Goal: Task Accomplishment & Management: Complete application form

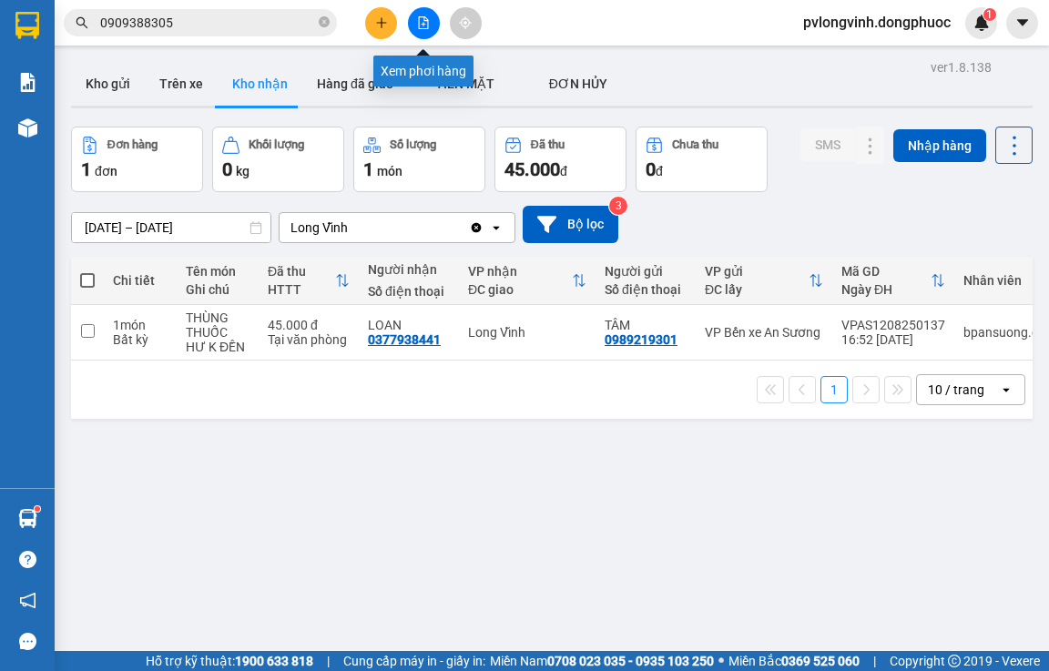
click at [421, 15] on button at bounding box center [424, 23] width 32 height 32
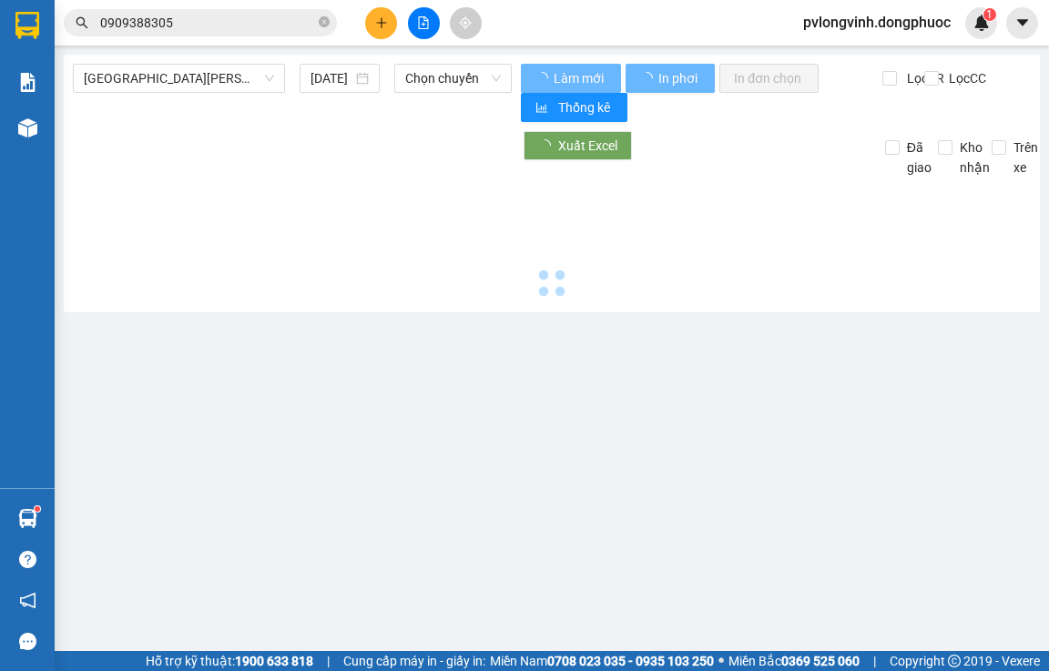
click at [204, 71] on span "[GEOGRAPHIC_DATA] - [GEOGRAPHIC_DATA] (vip)" at bounding box center [179, 78] width 190 height 27
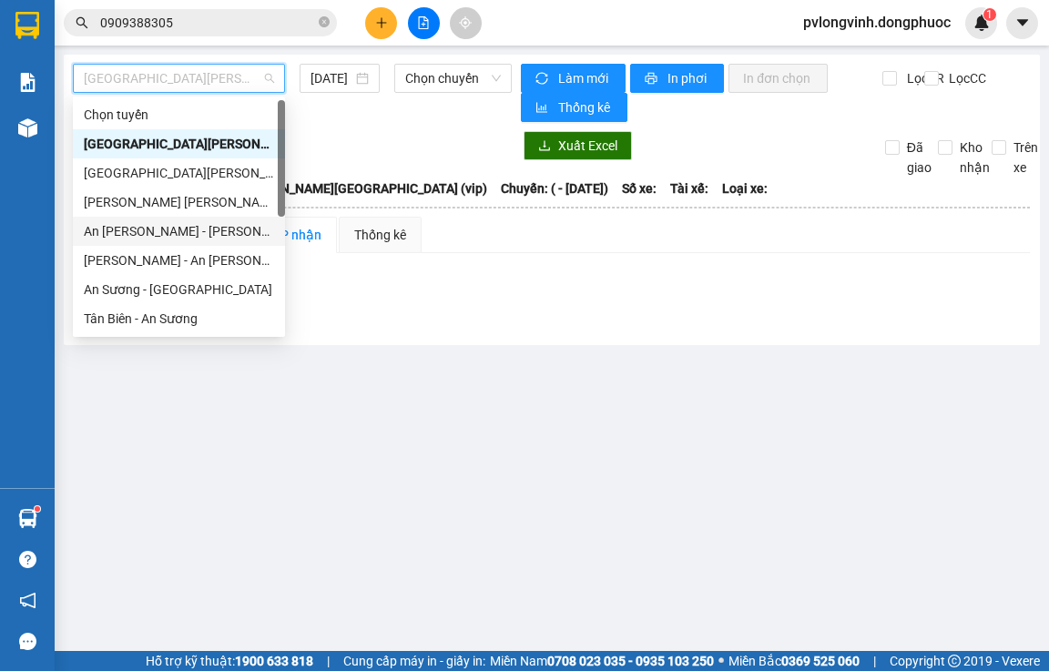
click at [168, 228] on div "An Sương - [GEOGRAPHIC_DATA]" at bounding box center [179, 231] width 190 height 20
type input "[DATE]"
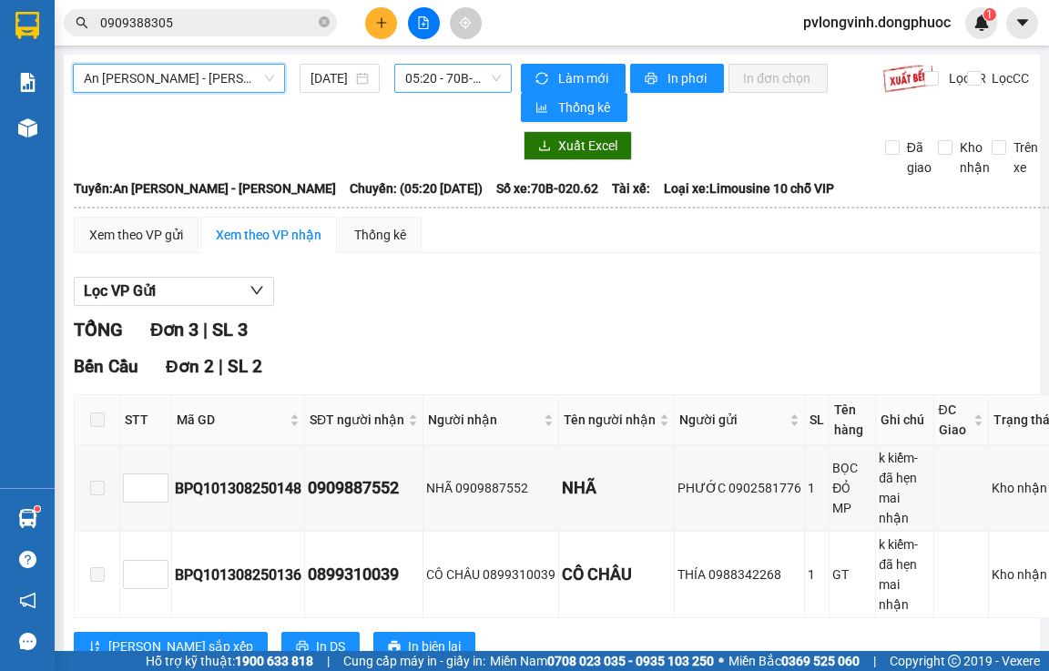
click at [417, 71] on span "05:20 - 70B-020.62" at bounding box center [453, 78] width 96 height 27
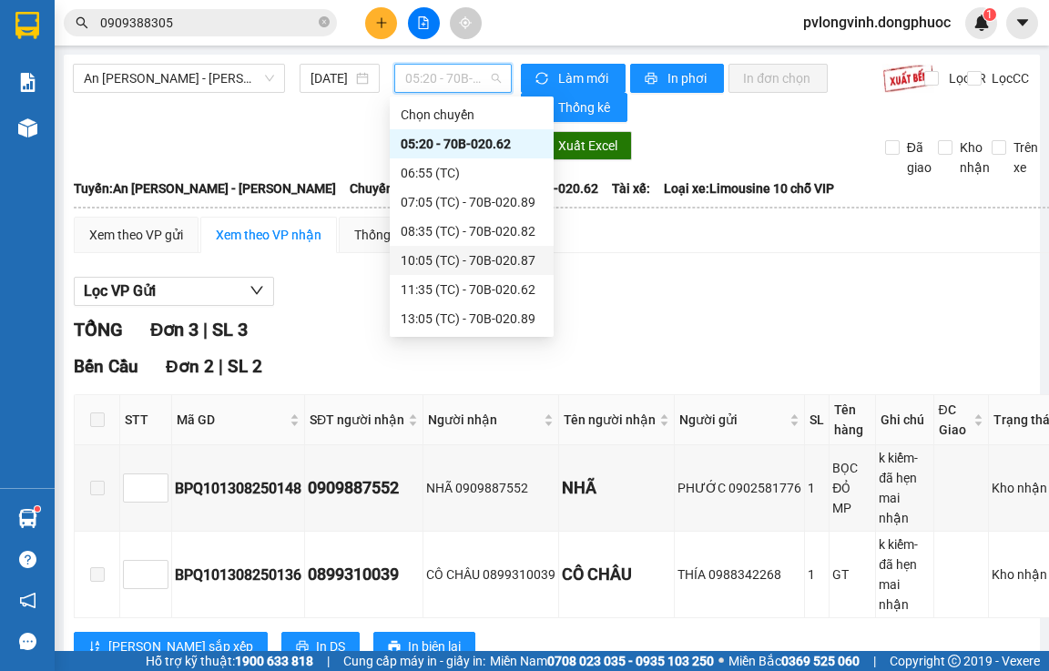
click at [469, 256] on div "10:05 (TC) - 70B-020.87" at bounding box center [472, 260] width 142 height 20
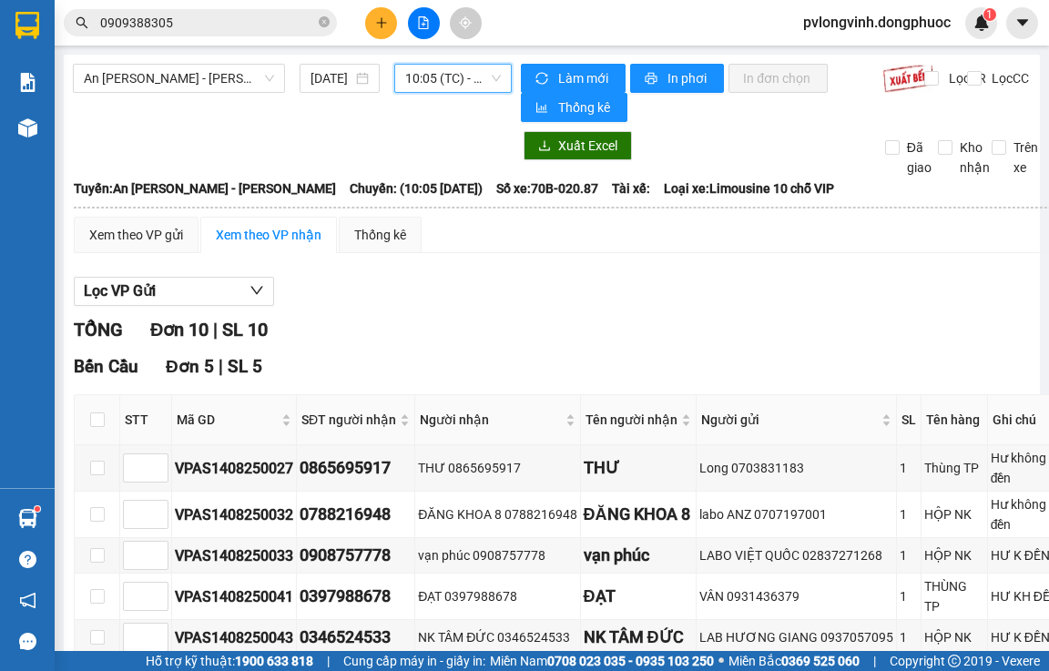
click at [433, 77] on span "10:05 (TC) - 70B-020.87" at bounding box center [453, 78] width 96 height 27
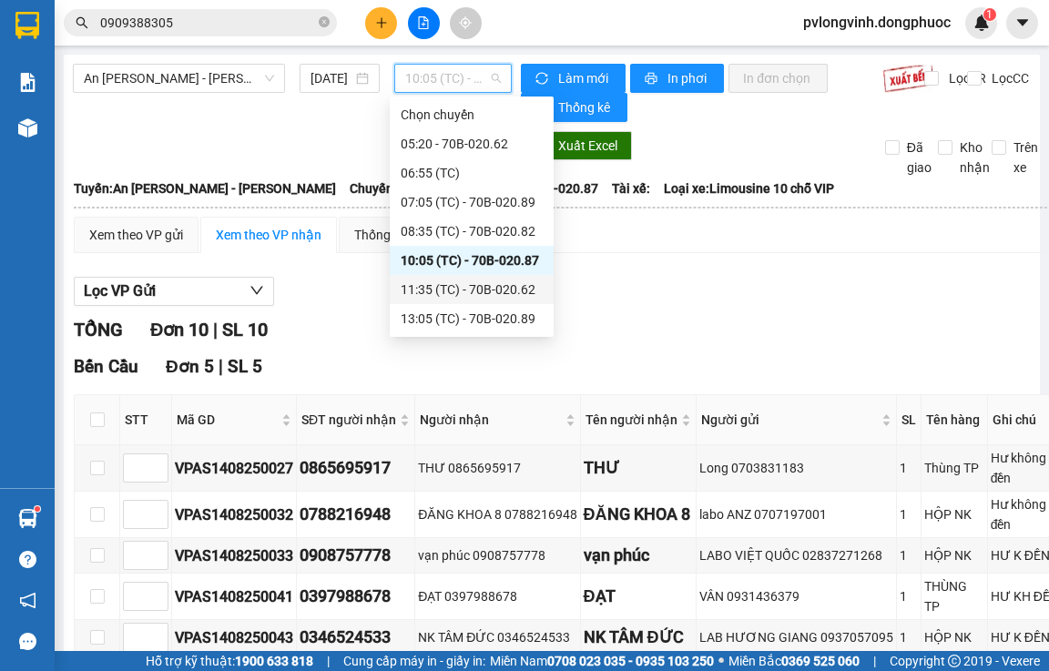
click at [498, 289] on div "11:35 (TC) - 70B-020.62" at bounding box center [472, 289] width 142 height 20
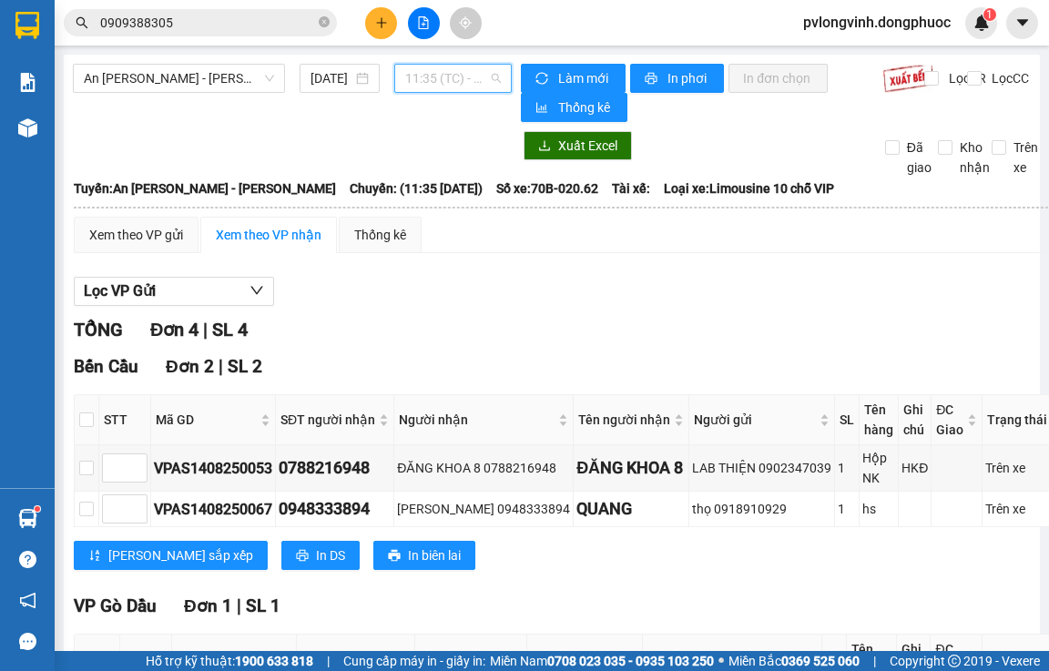
click at [432, 77] on span "11:35 (TC) - 70B-020.62" at bounding box center [453, 78] width 96 height 27
click at [432, 76] on span "11:35 (TC) - 70B-020.62" at bounding box center [453, 78] width 96 height 27
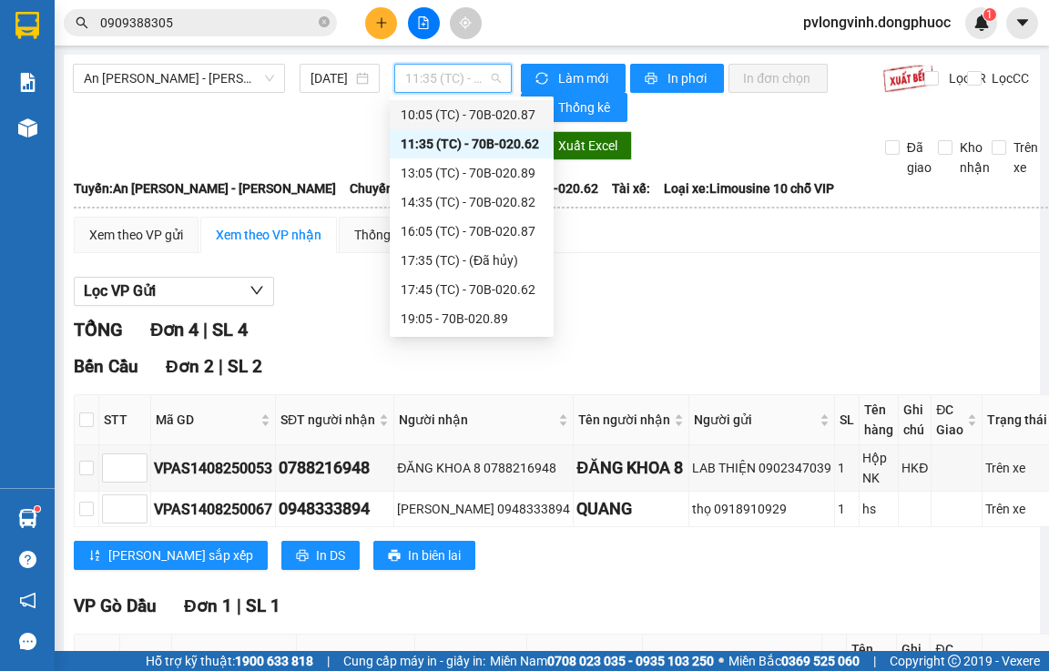
click at [515, 111] on div "10:05 (TC) - 70B-020.87" at bounding box center [472, 115] width 142 height 20
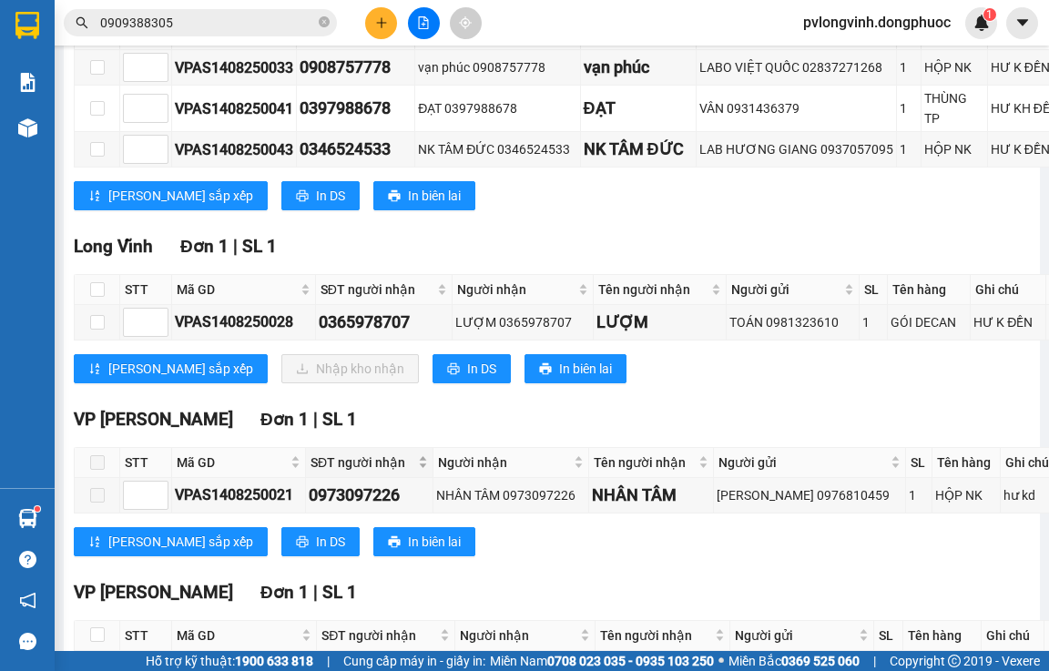
scroll to position [819, 0]
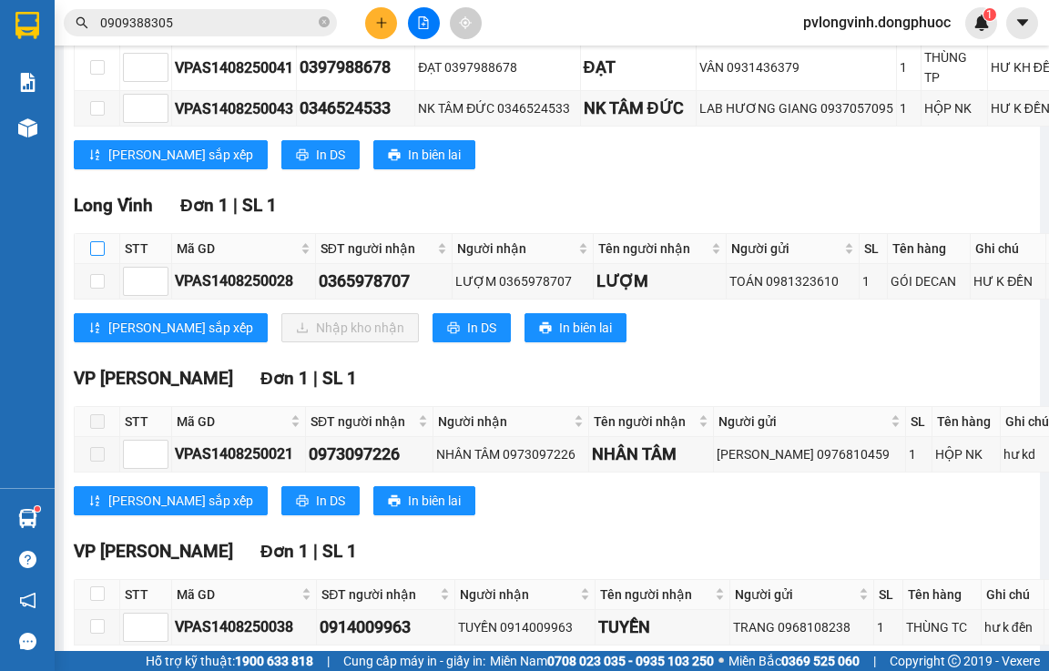
click at [97, 256] on input "checkbox" at bounding box center [97, 248] width 15 height 15
checkbox input "true"
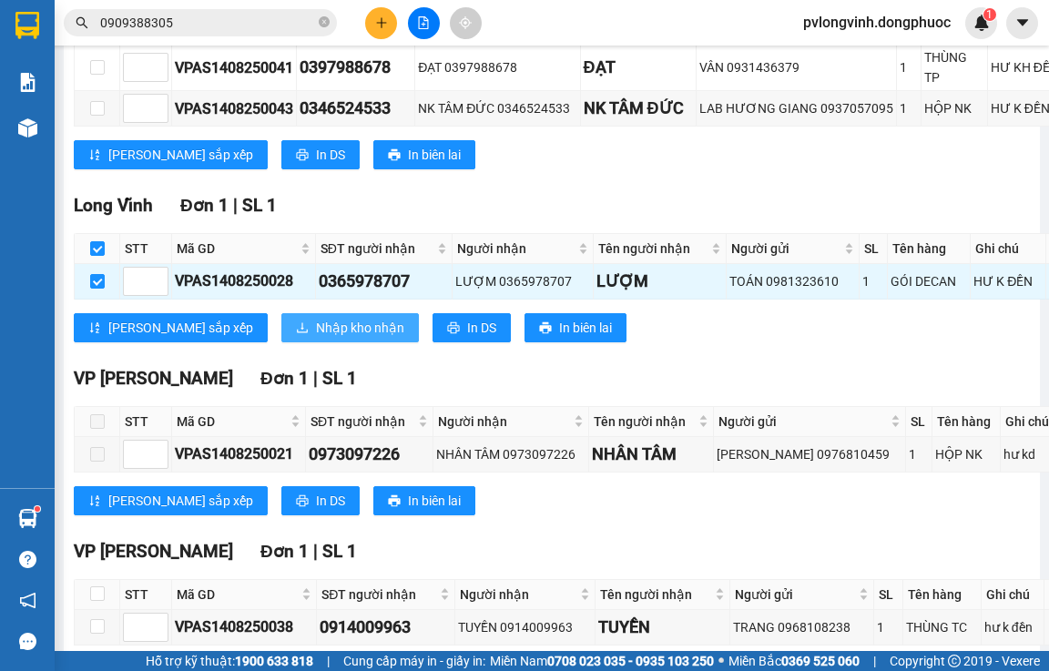
click at [316, 338] on span "Nhập kho nhận" at bounding box center [360, 328] width 88 height 20
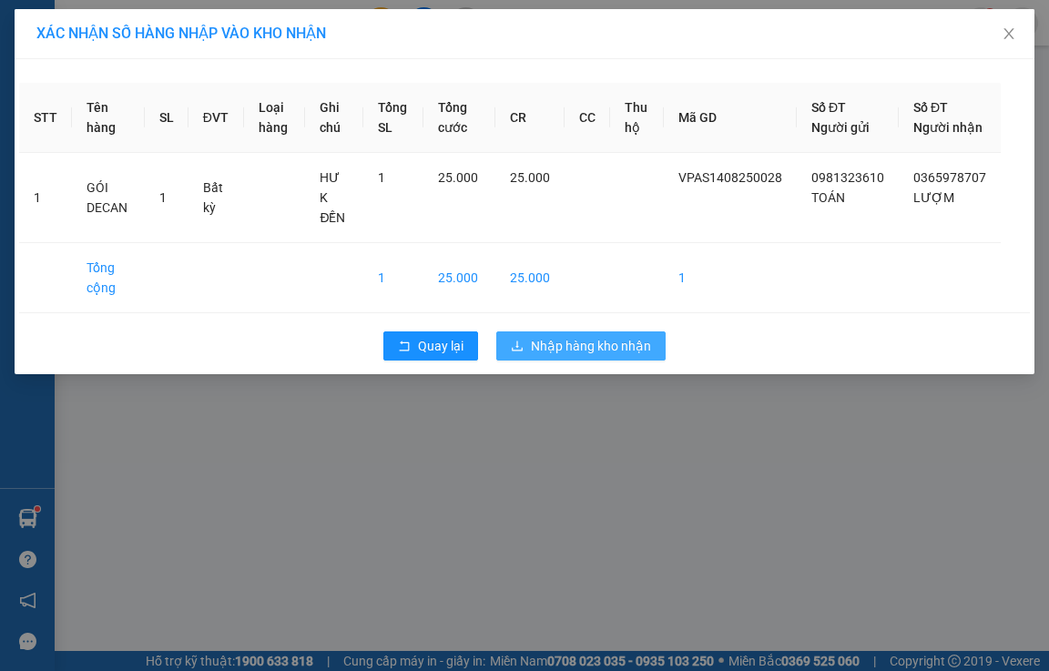
click at [581, 339] on span "Nhập hàng kho nhận" at bounding box center [591, 346] width 120 height 20
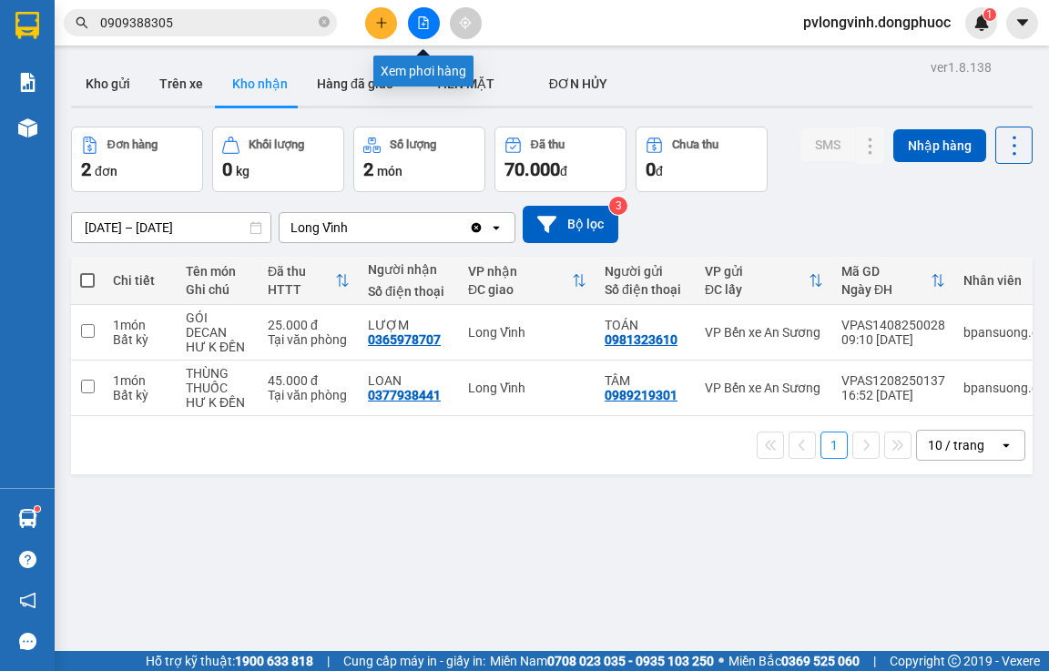
click at [421, 25] on icon "file-add" at bounding box center [423, 22] width 13 height 13
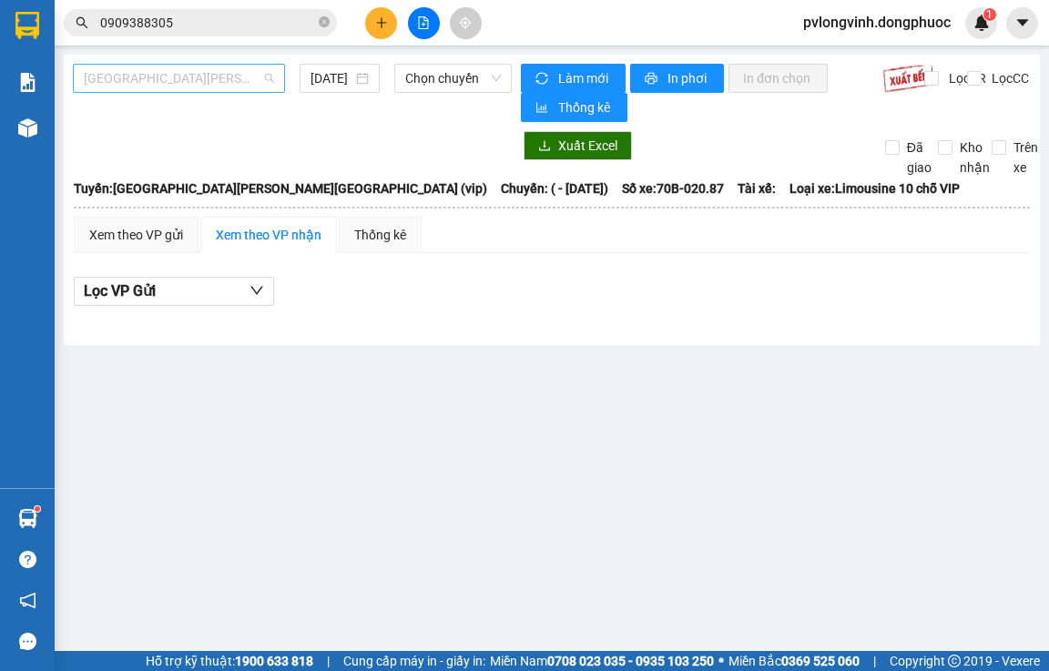
click at [178, 70] on span "Hồ Chí Minh - Tây Ninh (vip)" at bounding box center [179, 78] width 190 height 27
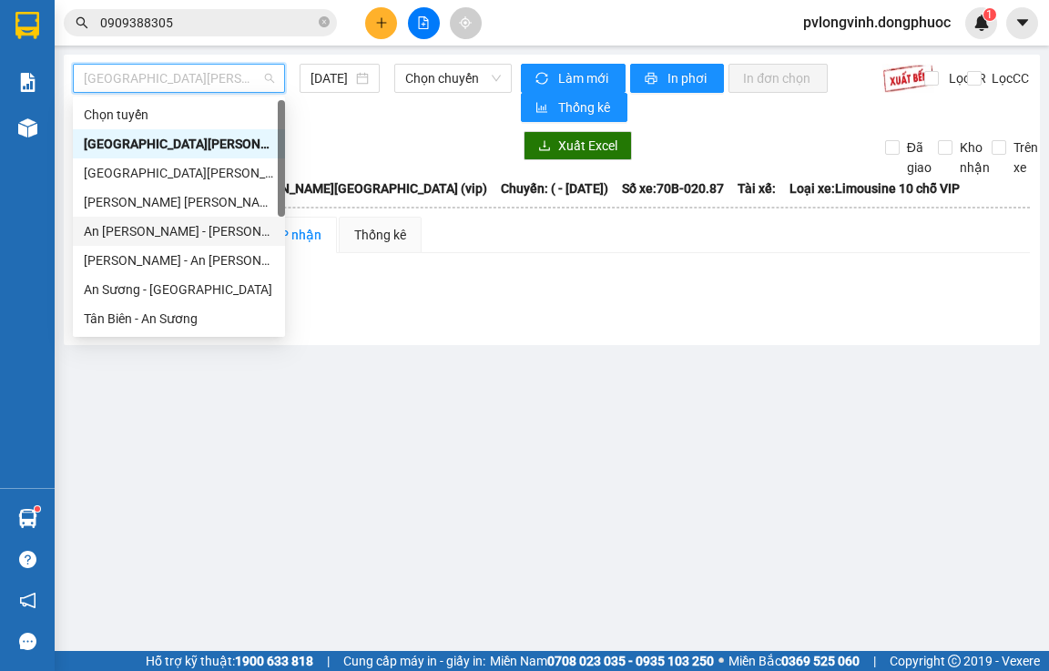
drag, startPoint x: 120, startPoint y: 227, endPoint x: 386, endPoint y: 159, distance: 274.2
click at [132, 221] on div "An Sương - [GEOGRAPHIC_DATA]" at bounding box center [179, 231] width 190 height 20
type input "[DATE]"
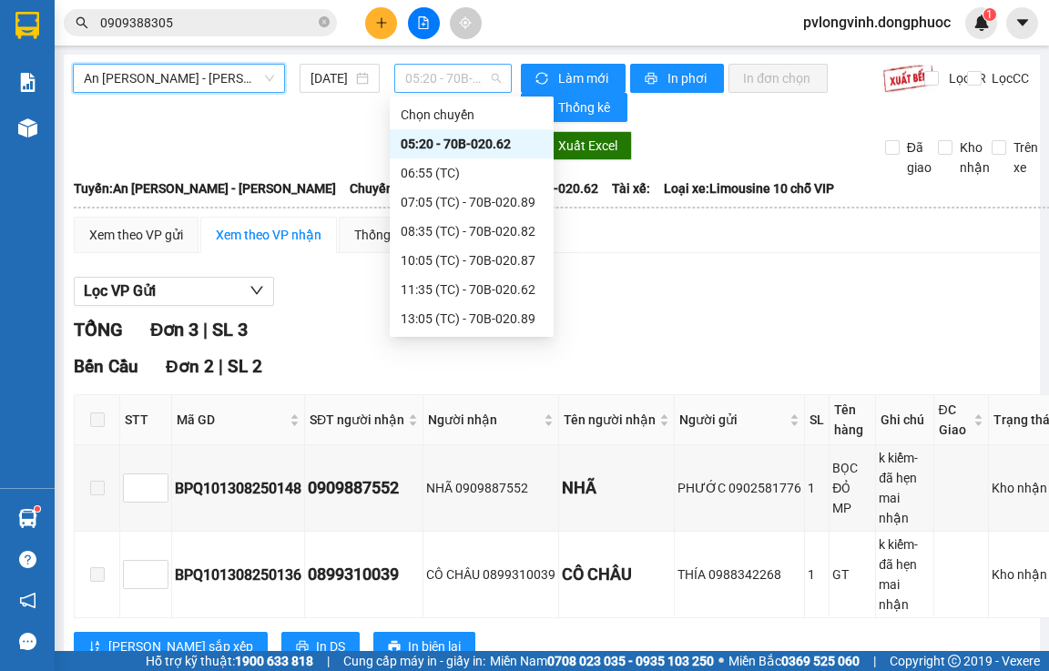
click at [458, 85] on span "05:20 - 70B-020.62" at bounding box center [453, 78] width 96 height 27
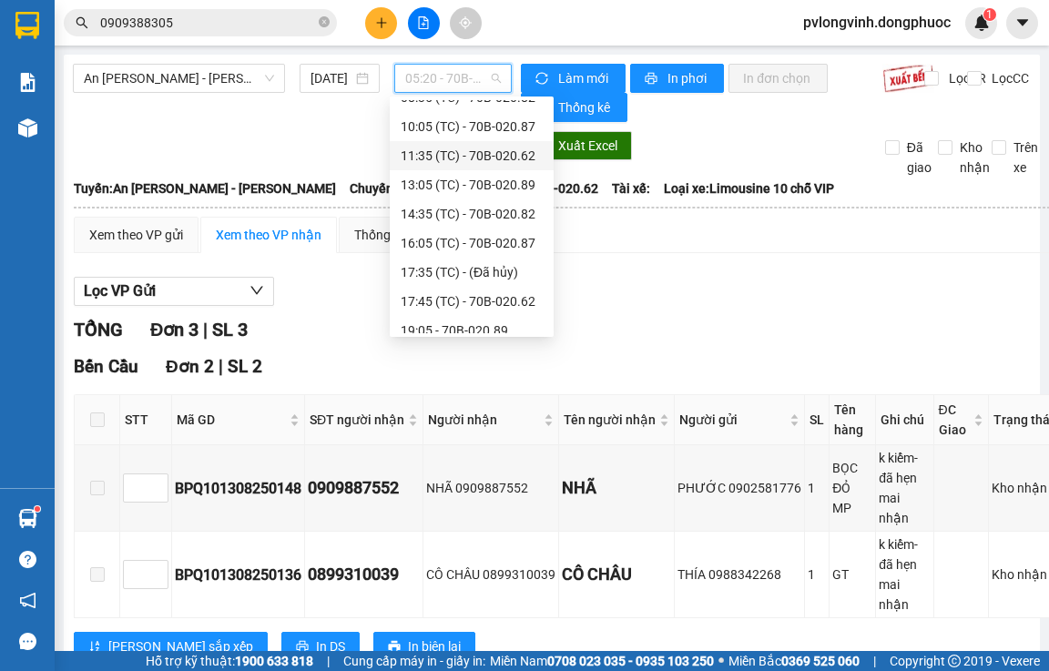
scroll to position [146, 0]
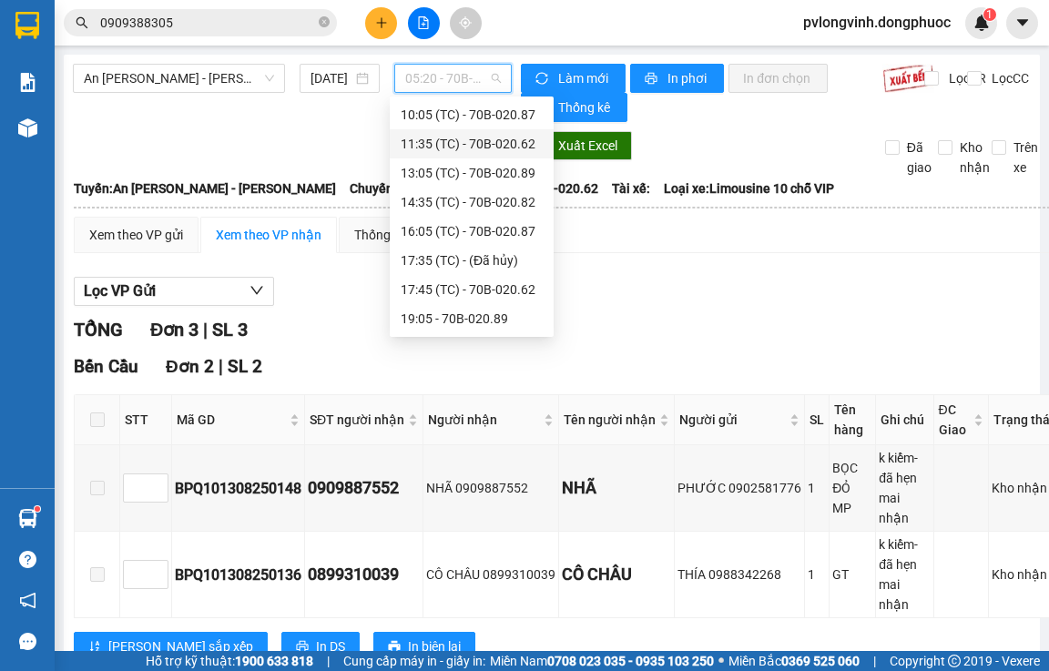
click at [523, 147] on div "11:35 (TC) - 70B-020.62" at bounding box center [472, 144] width 142 height 20
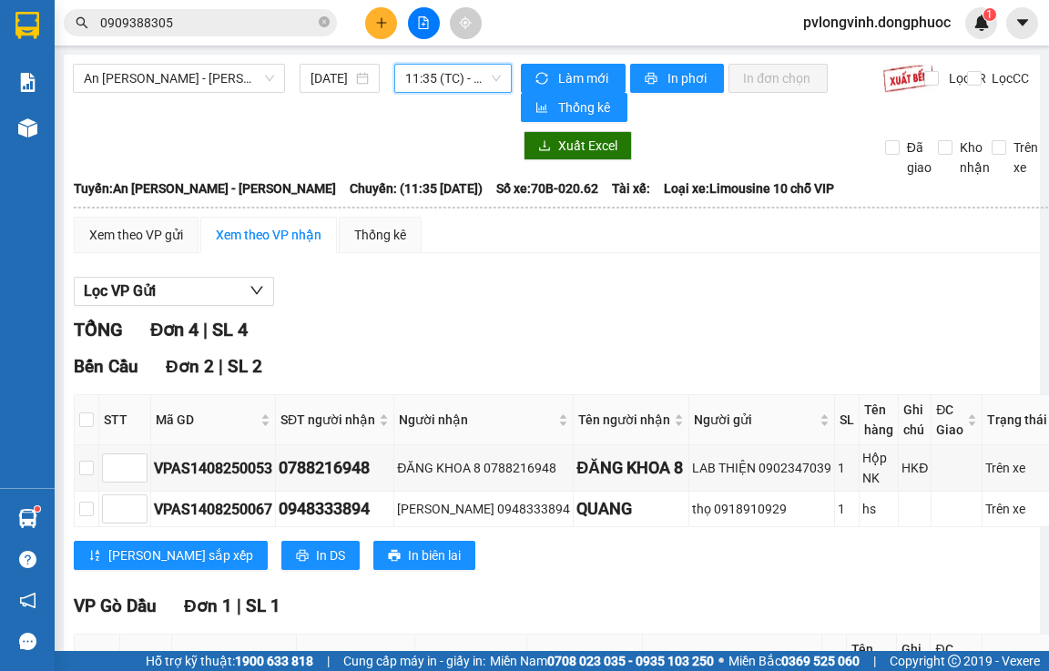
click at [414, 89] on span "11:35 (TC) - 70B-020.62" at bounding box center [453, 78] width 96 height 27
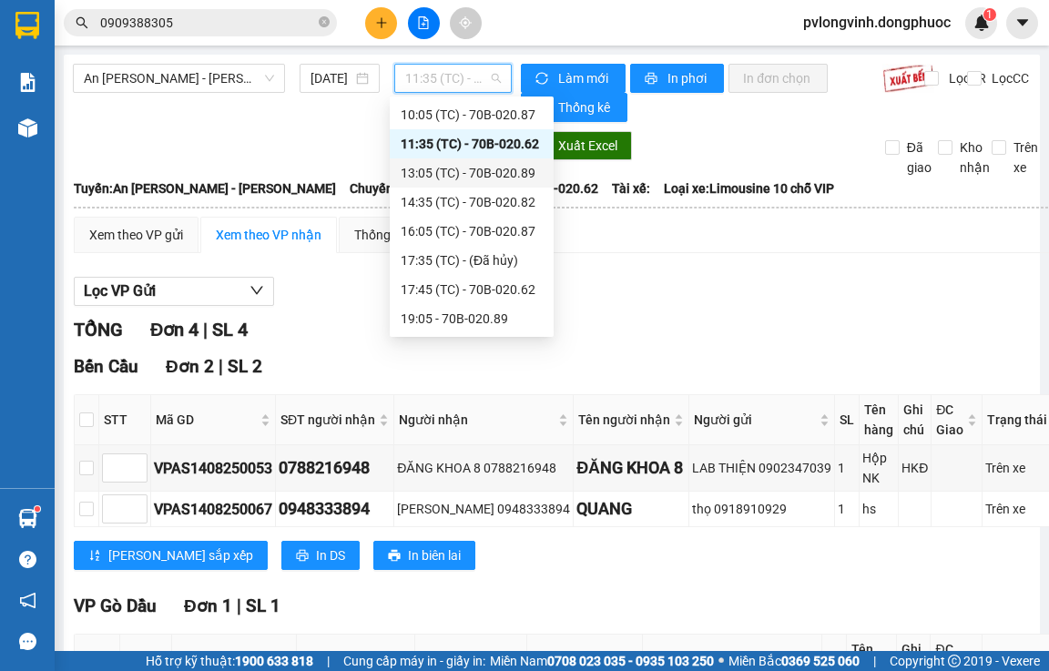
click at [458, 177] on div "13:05 (TC) - 70B-020.89" at bounding box center [472, 173] width 142 height 20
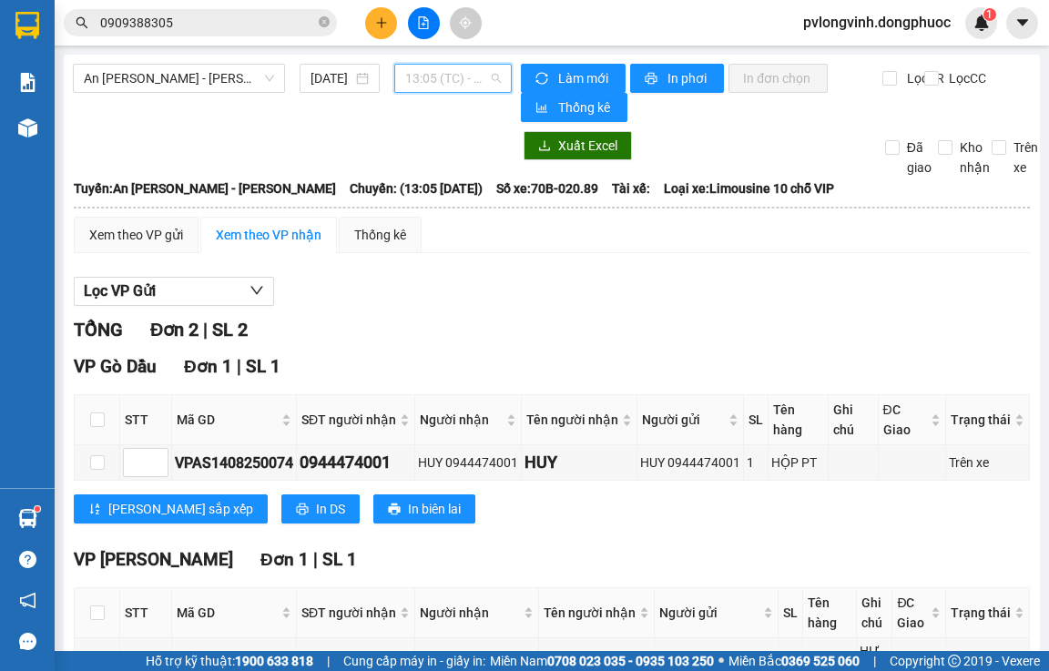
click at [471, 76] on span "13:05 (TC) - 70B-020.89" at bounding box center [453, 78] width 96 height 27
click at [440, 73] on span "13:05 (TC) - 70B-020.89" at bounding box center [453, 78] width 96 height 27
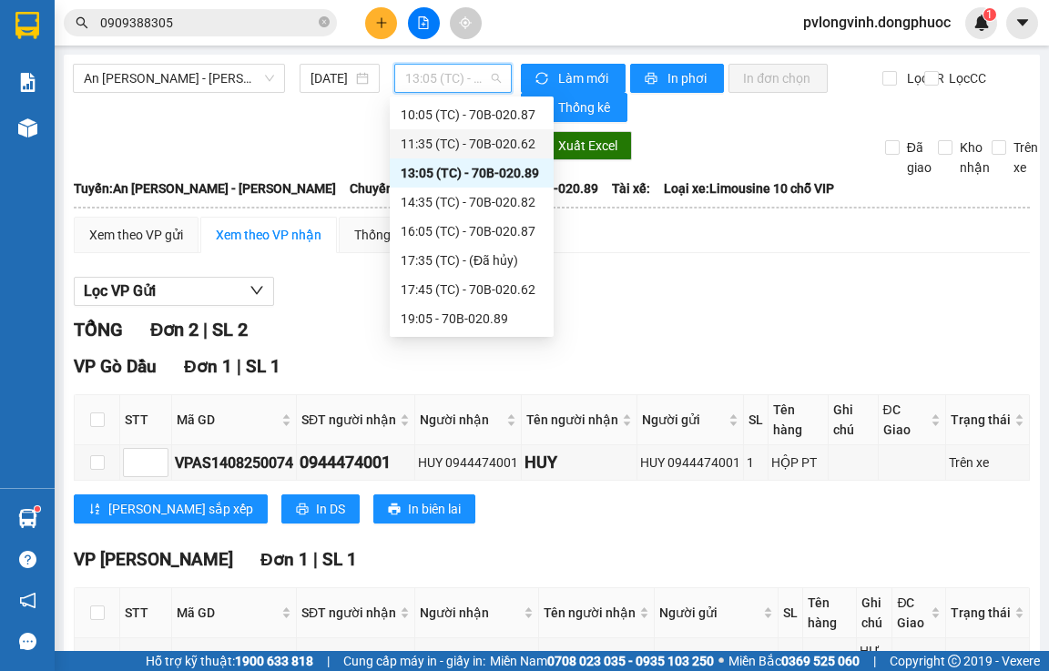
click at [515, 131] on div "11:35 (TC) - 70B-020.62" at bounding box center [472, 143] width 164 height 29
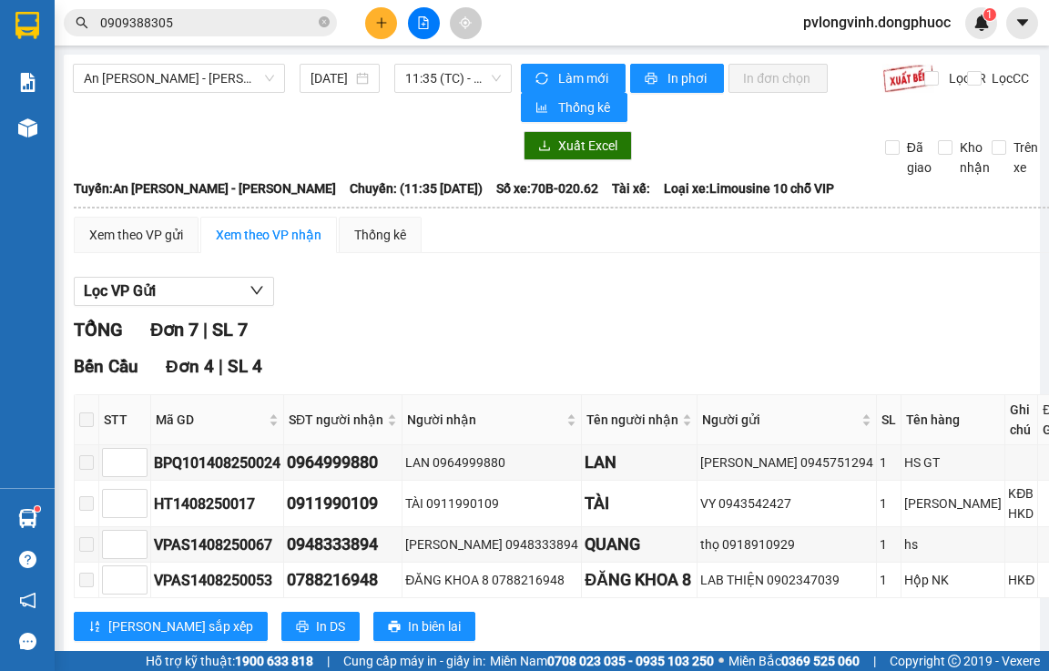
click at [434, 97] on div "An Sương - Châu Thành 14/08/2025 11:35 (TC) - 70B-020.62" at bounding box center [292, 93] width 439 height 58
click at [438, 86] on span "11:35 (TC) - 70B-020.62" at bounding box center [453, 78] width 96 height 27
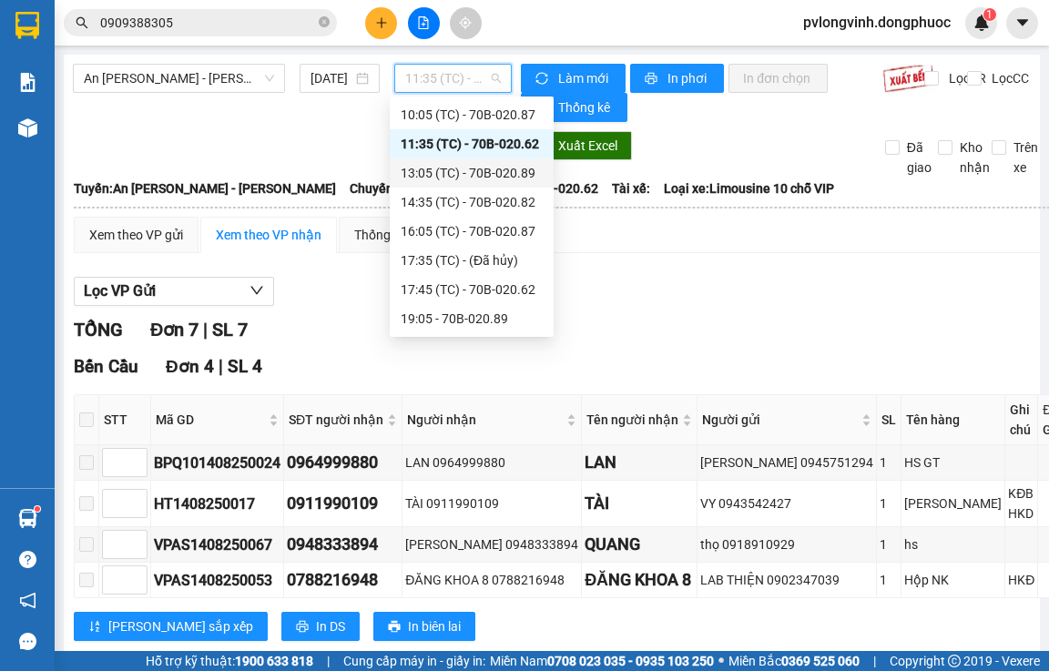
click at [473, 178] on div "13:05 (TC) - 70B-020.89" at bounding box center [472, 173] width 142 height 20
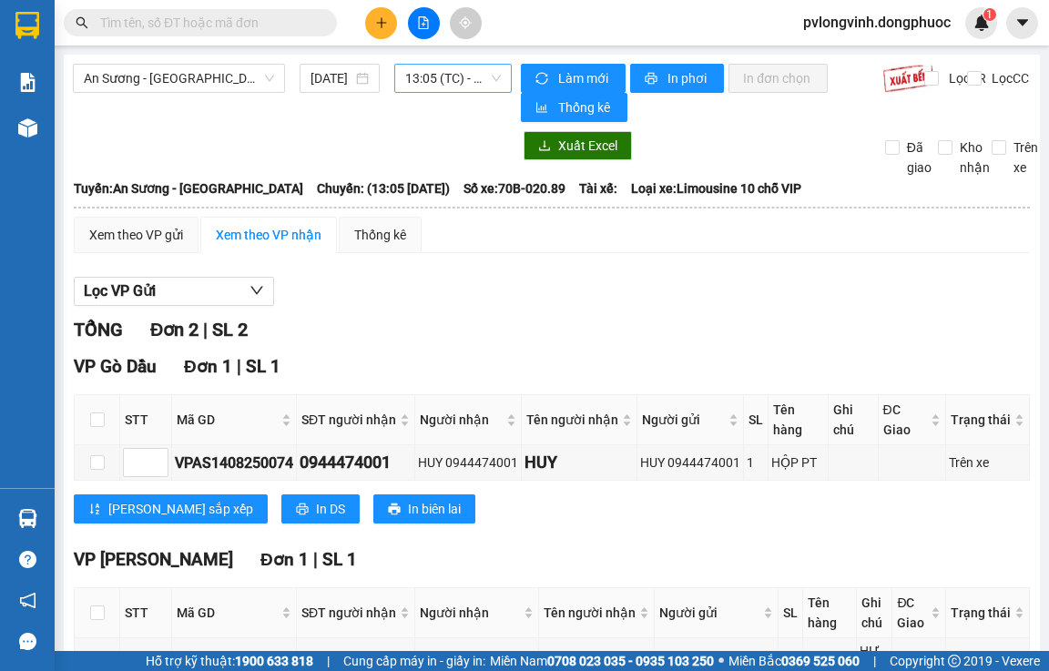
click at [405, 75] on span "13:05 (TC) - 70B-020.89" at bounding box center [453, 78] width 96 height 27
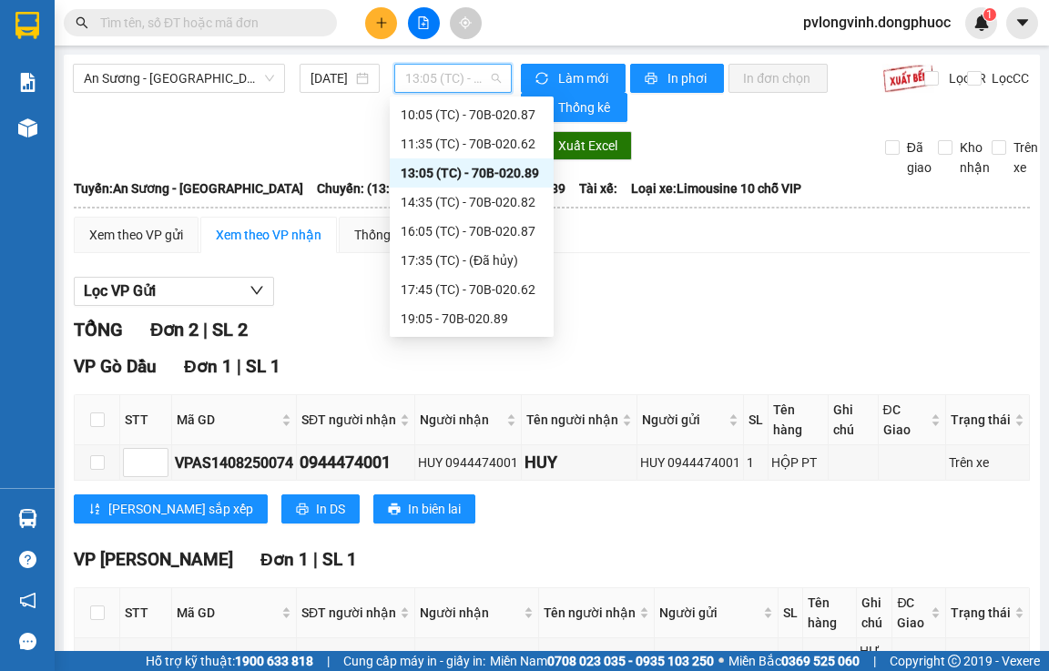
click at [428, 70] on span "13:05 (TC) - 70B-020.89" at bounding box center [453, 78] width 96 height 27
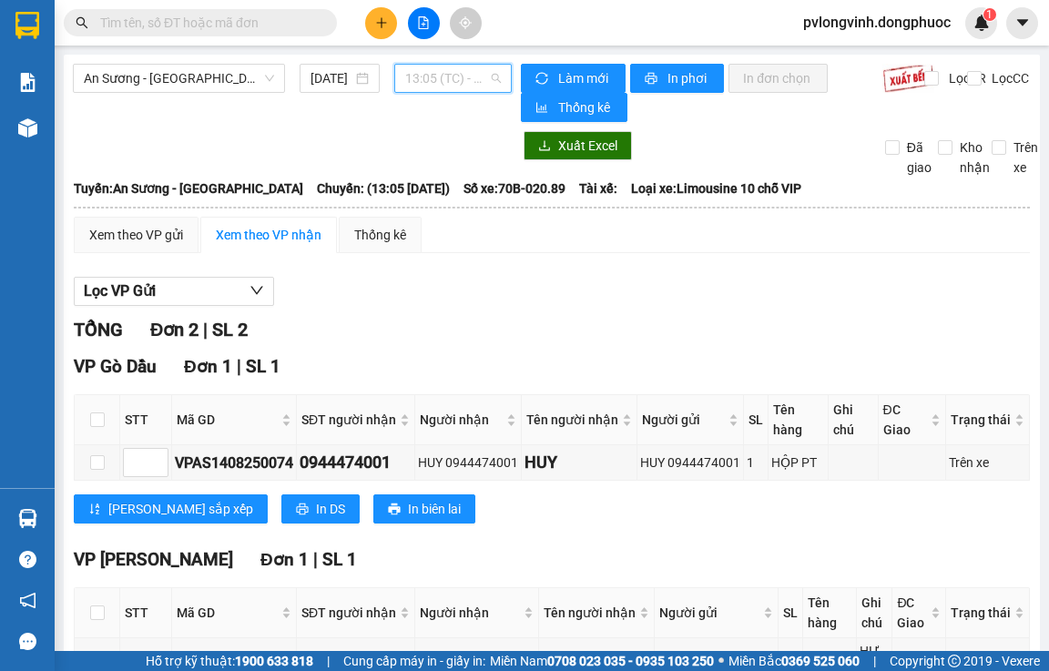
click at [413, 84] on span "13:05 (TC) - 70B-020.89" at bounding box center [453, 78] width 96 height 27
click at [432, 89] on span "13:05 (TC) - 70B-020.89" at bounding box center [453, 78] width 96 height 27
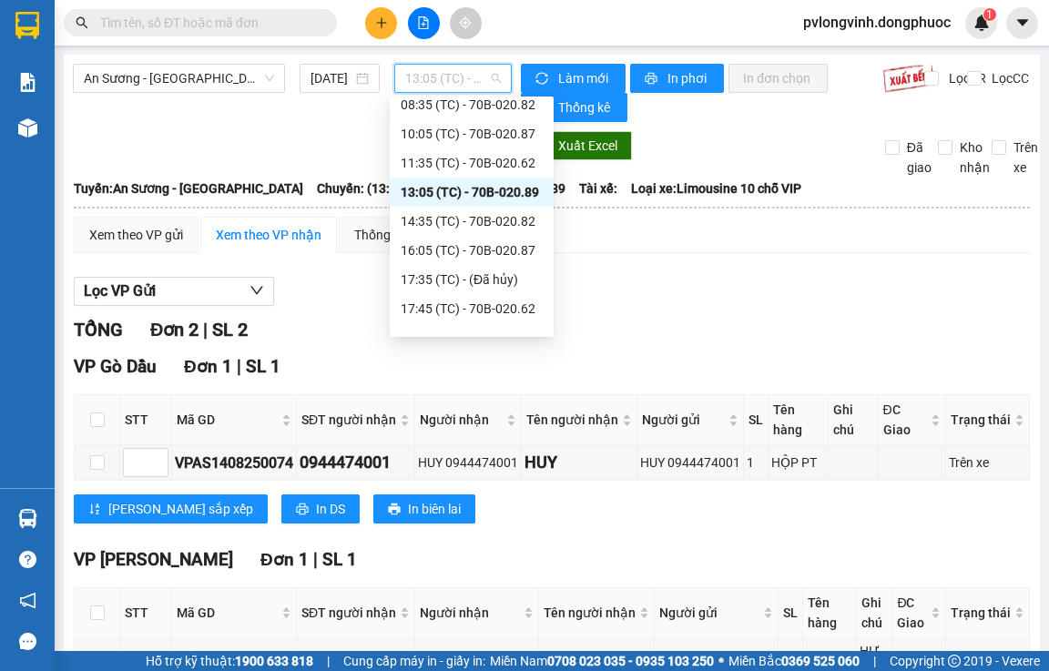
scroll to position [146, 0]
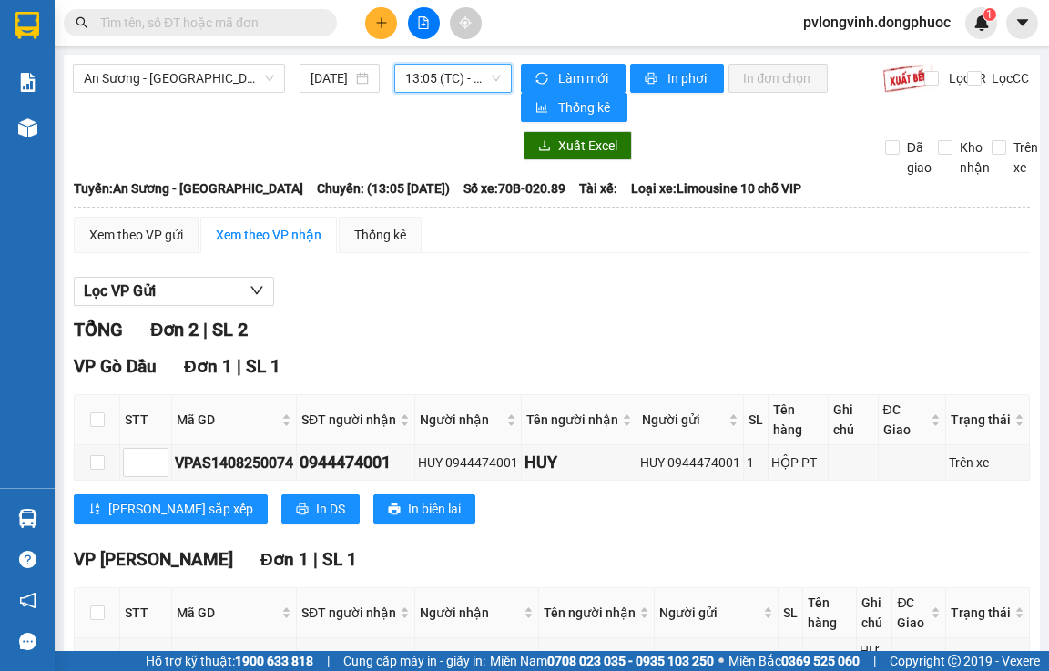
click at [407, 85] on span "13:05 (TC) - 70B-020.89" at bounding box center [453, 78] width 96 height 27
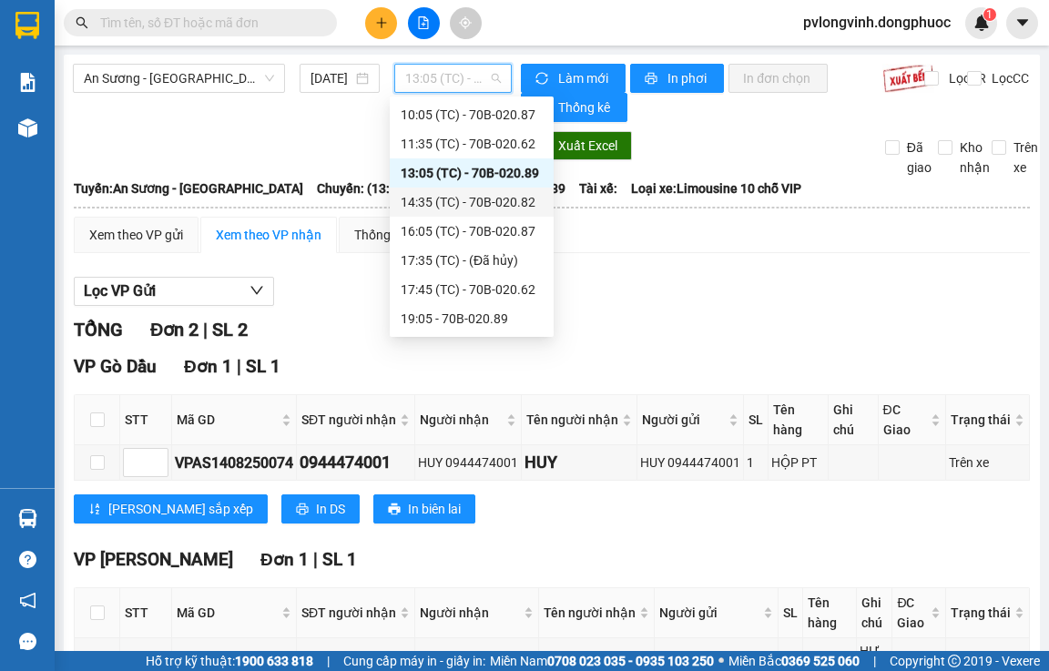
click at [482, 199] on div "14:35 (TC) - 70B-020.82" at bounding box center [472, 202] width 142 height 20
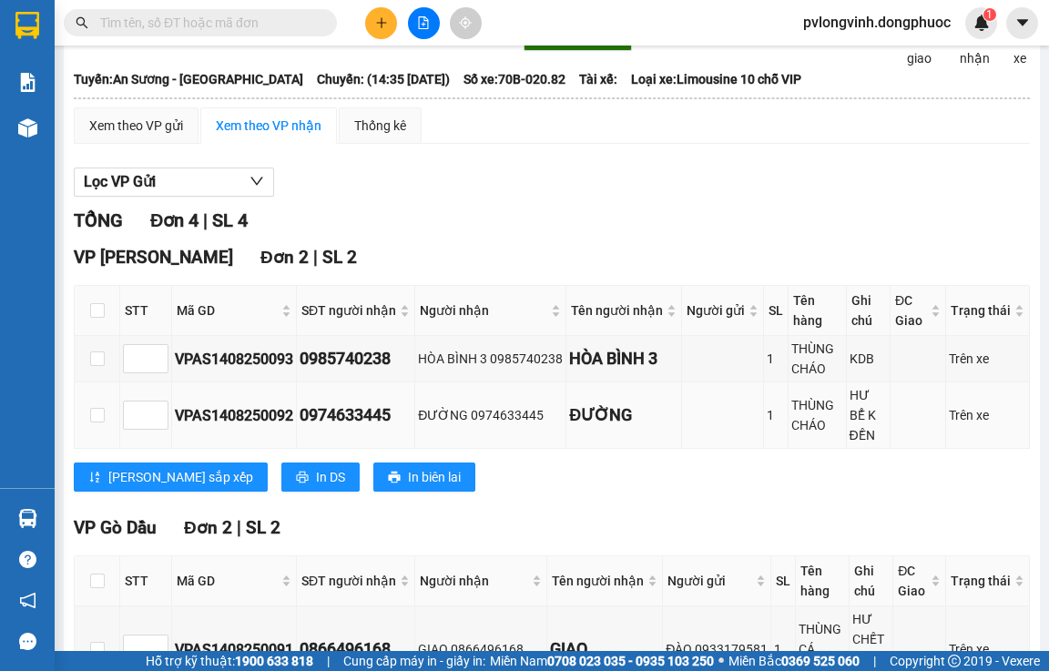
scroll to position [291, 0]
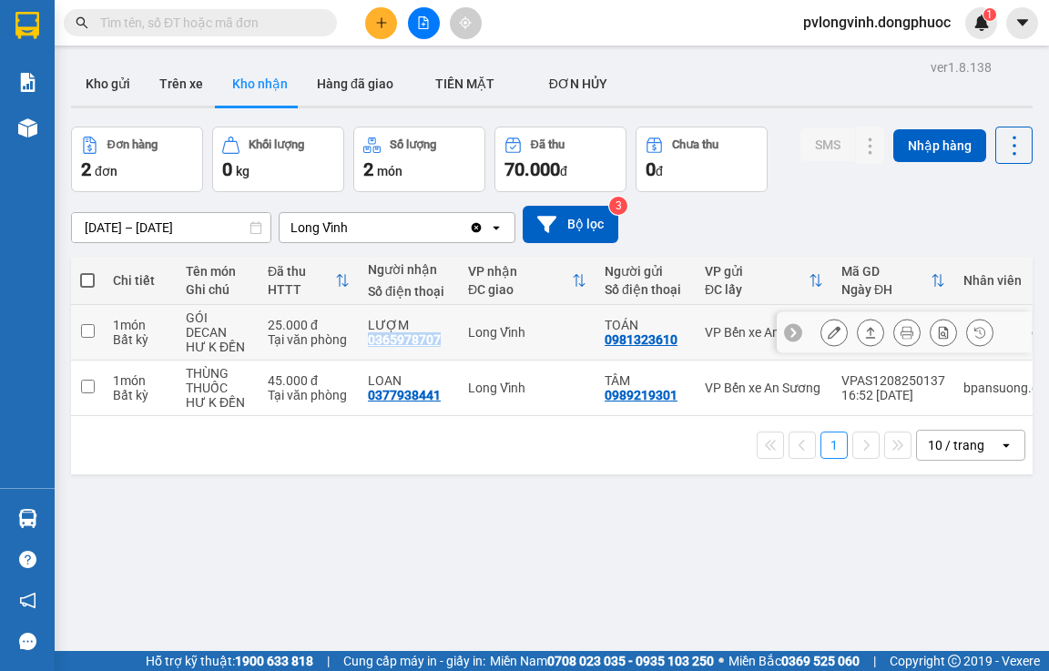
drag, startPoint x: 366, startPoint y: 342, endPoint x: 437, endPoint y: 345, distance: 71.1
click at [437, 345] on td "LƯỢM 0365978707" at bounding box center [409, 333] width 100 height 56
checkbox input "true"
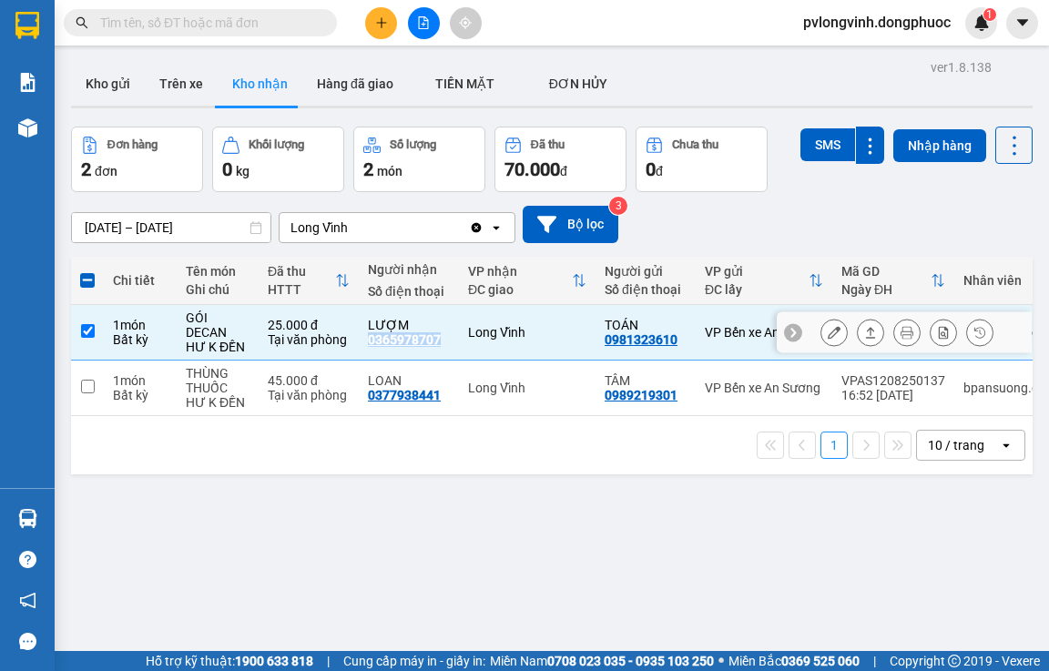
copy div "0365978707"
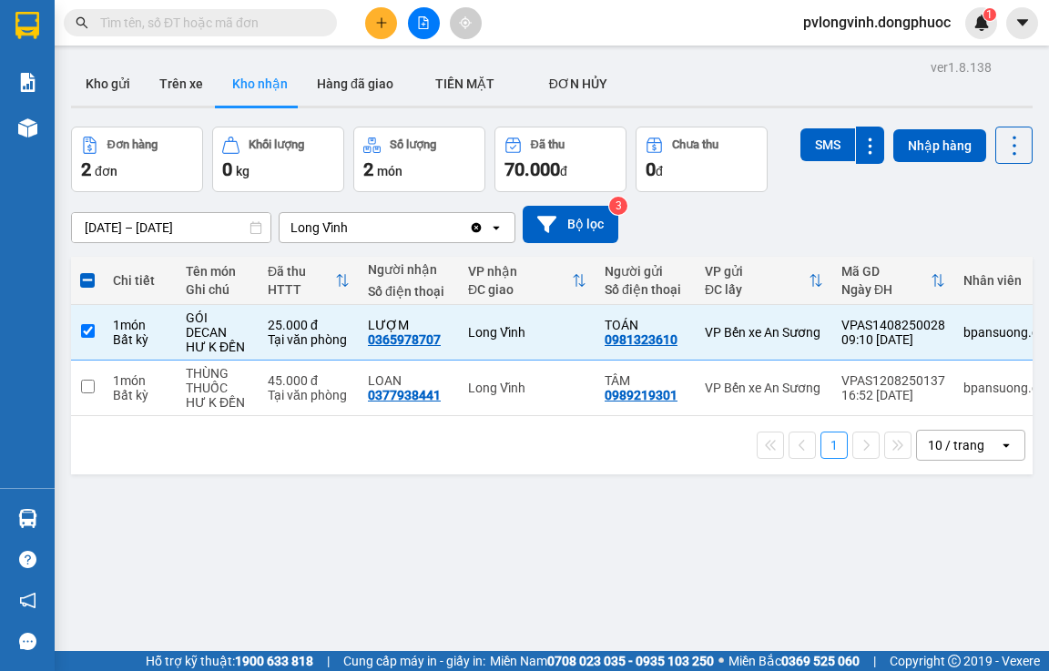
click at [189, 31] on input "text" at bounding box center [207, 23] width 215 height 20
paste input "0365978707"
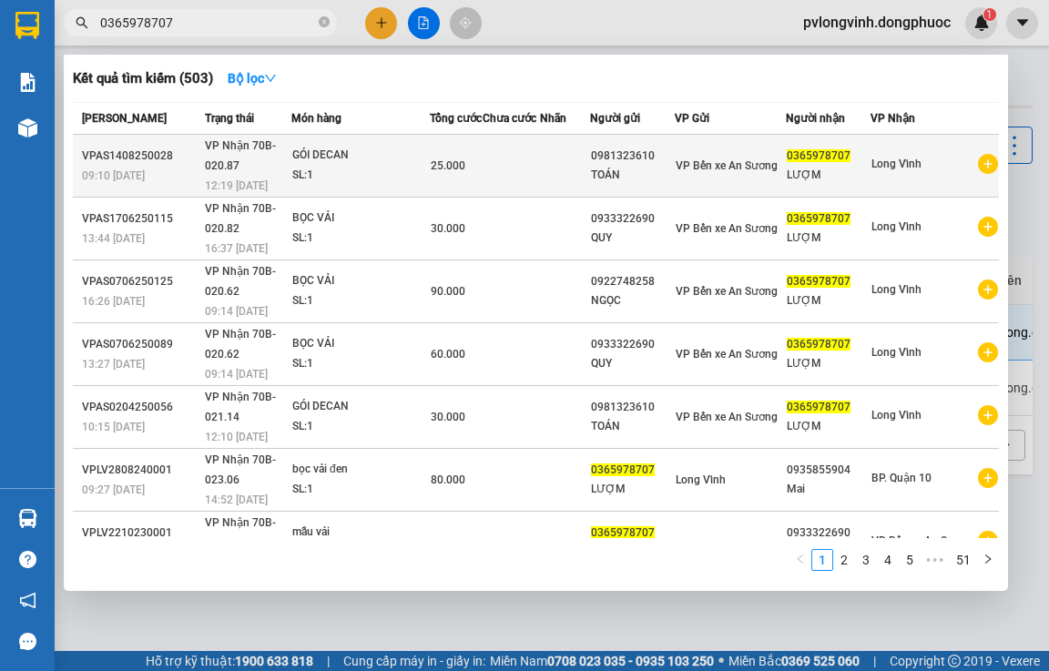
type input "0365978707"
click at [360, 153] on div "GÓI DECAN" at bounding box center [360, 156] width 137 height 20
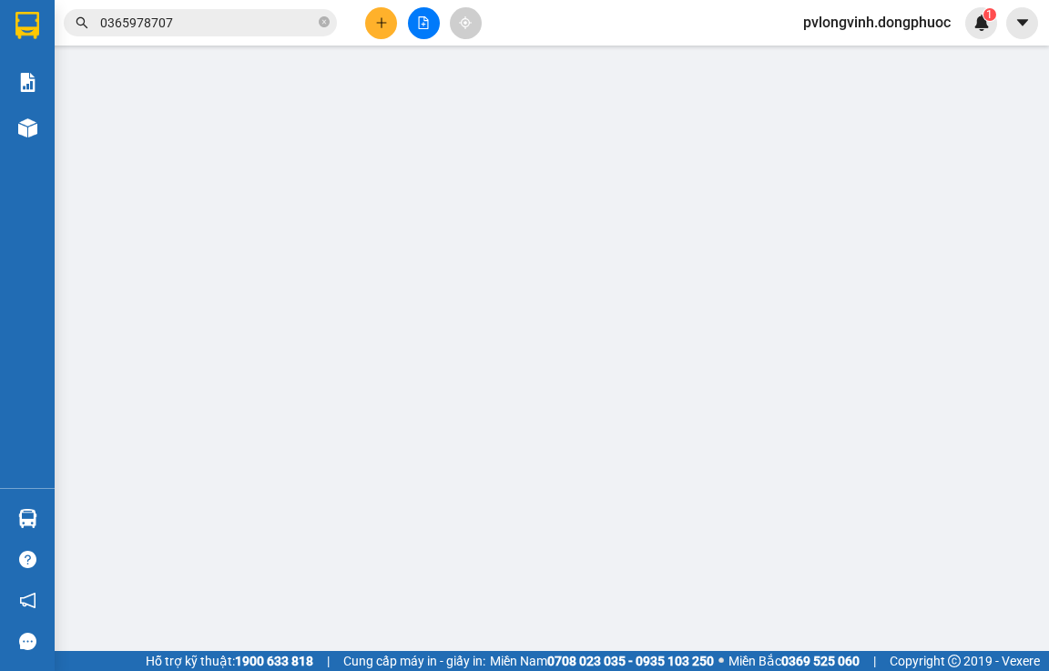
type input "0981323610"
type input "TOÁN"
type input "0365978707"
type input "LƯỢM"
type input "25.000"
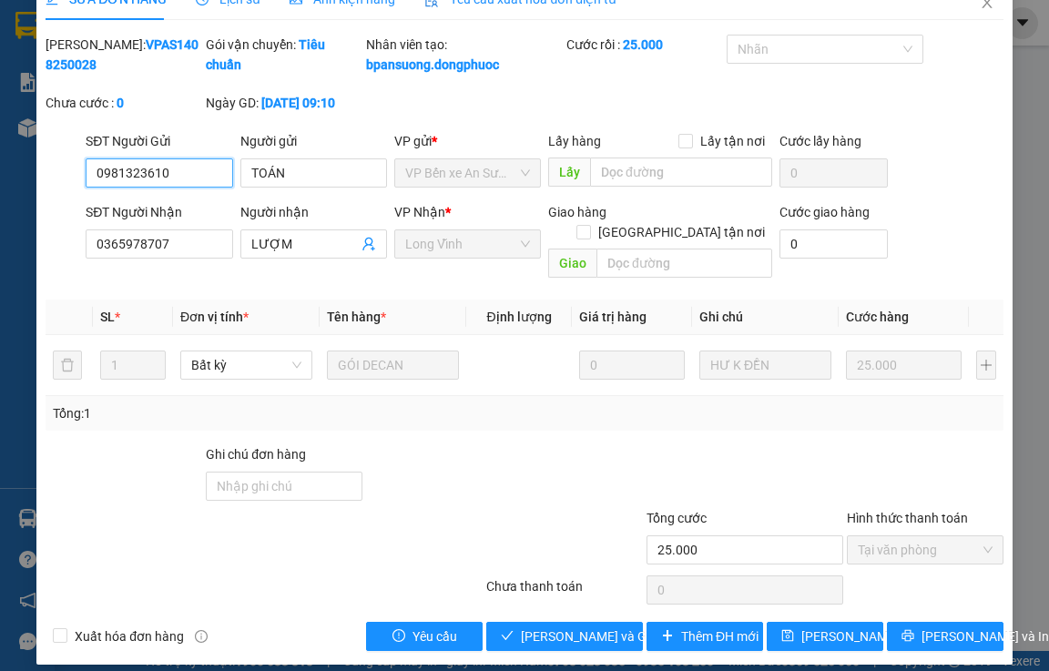
scroll to position [46, 0]
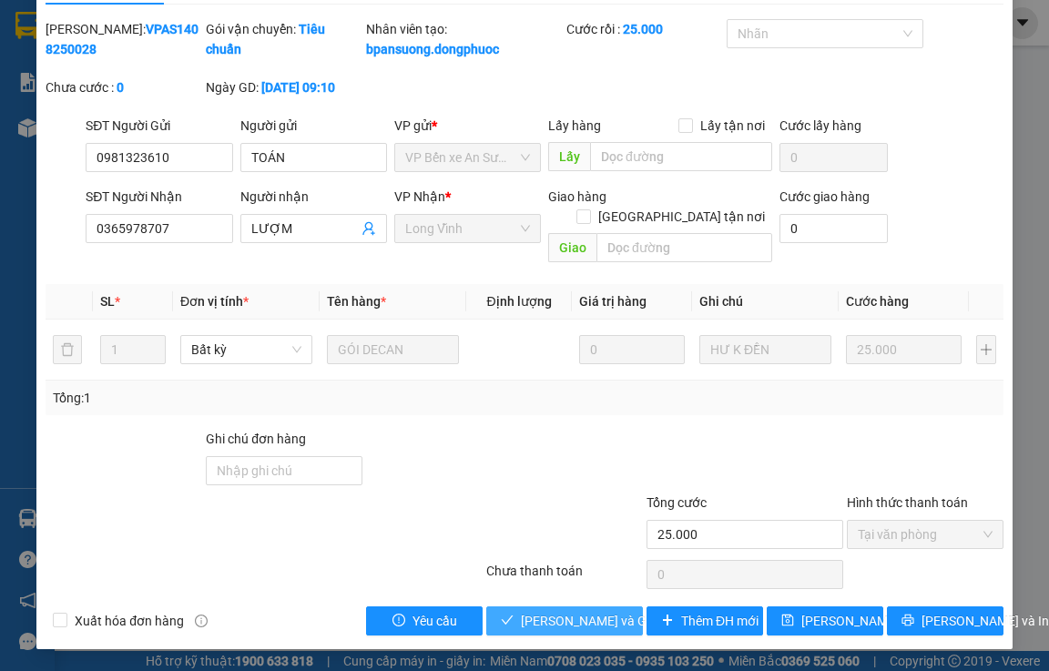
click at [553, 614] on span "Lưu và Giao hàng" at bounding box center [608, 621] width 175 height 20
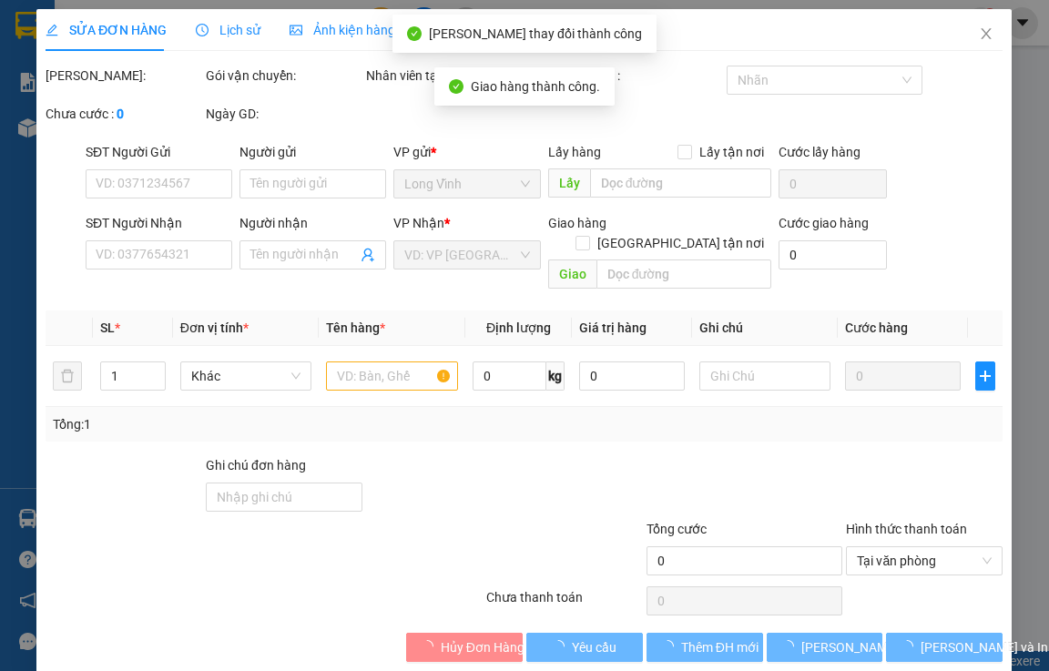
type input "0981323610"
type input "TOÁN"
type input "0365978707"
type input "LƯỢM"
type input "25.000"
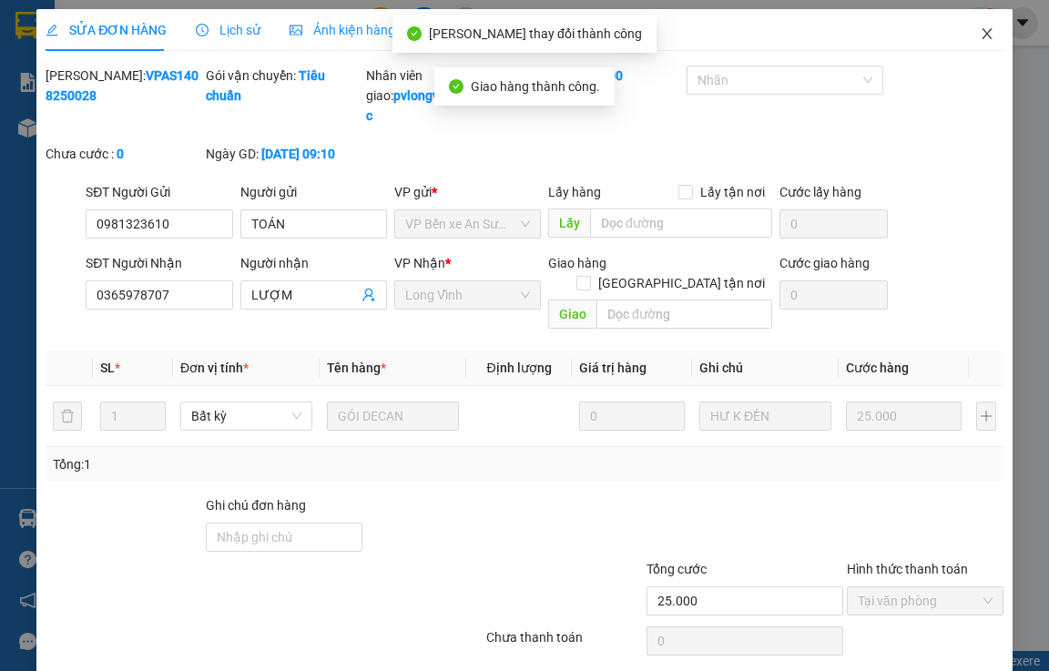
click at [970, 20] on span "Close" at bounding box center [986, 34] width 51 height 51
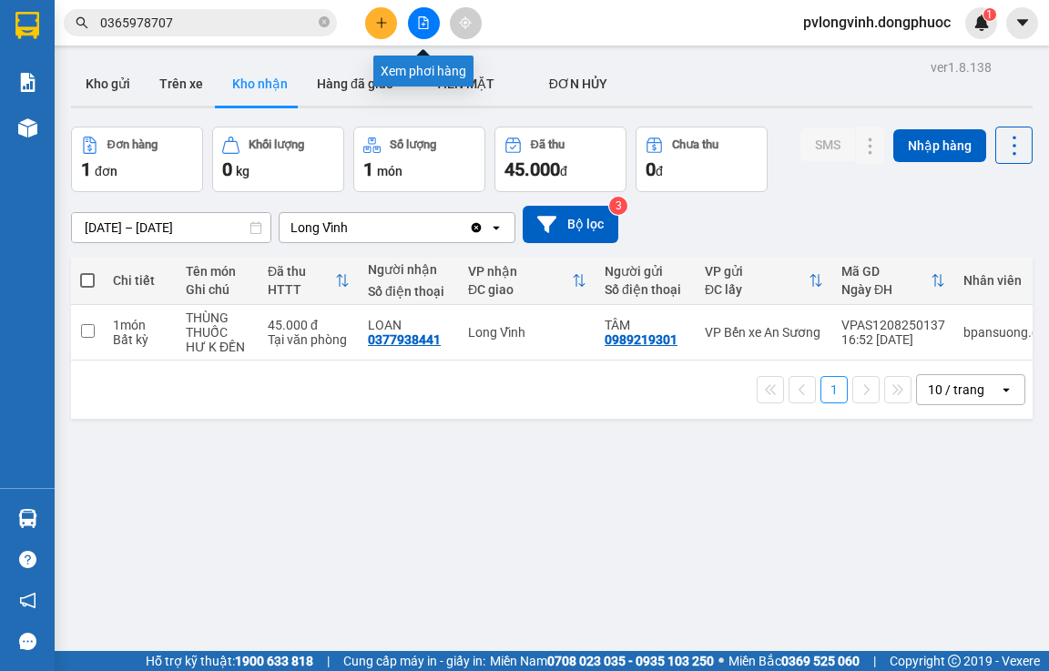
click at [425, 23] on icon "file-add" at bounding box center [423, 22] width 13 height 13
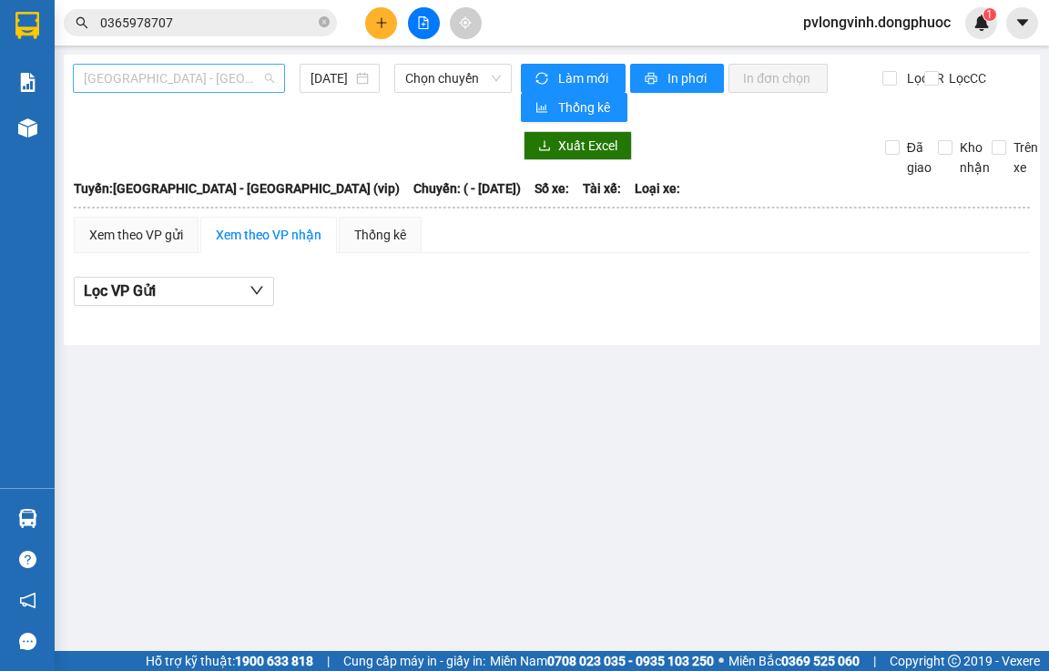
click at [193, 66] on span "Hồ Chí Minh - Tây Ninh (vip)" at bounding box center [179, 78] width 190 height 27
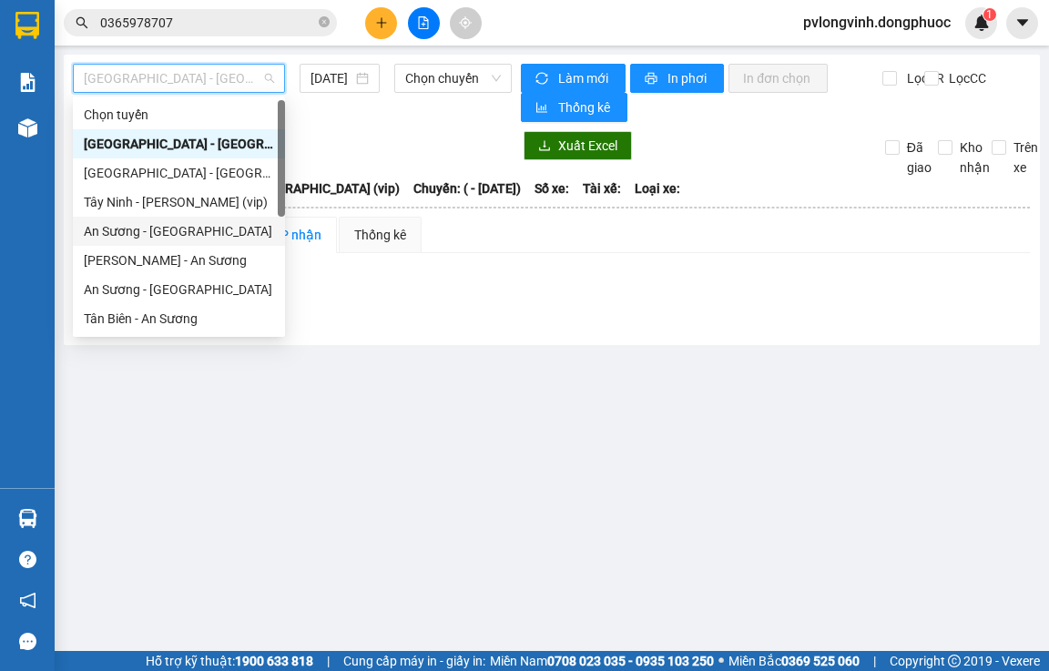
click at [198, 225] on div "An Sương - [GEOGRAPHIC_DATA]" at bounding box center [179, 231] width 190 height 20
type input "[DATE]"
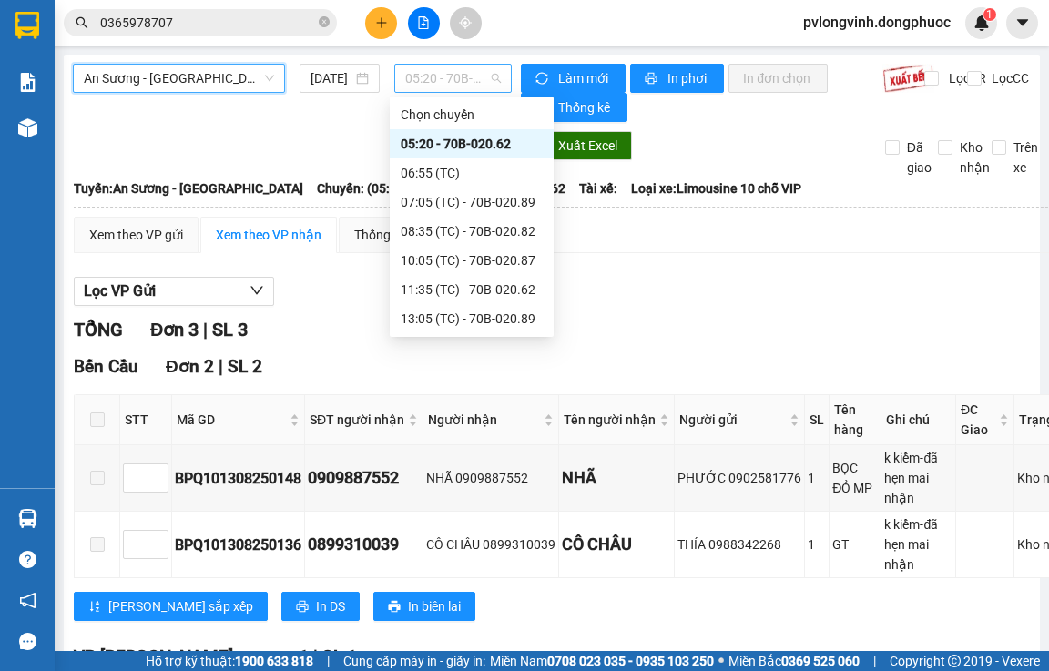
click at [412, 77] on span "05:20 - 70B-020.62" at bounding box center [453, 78] width 96 height 27
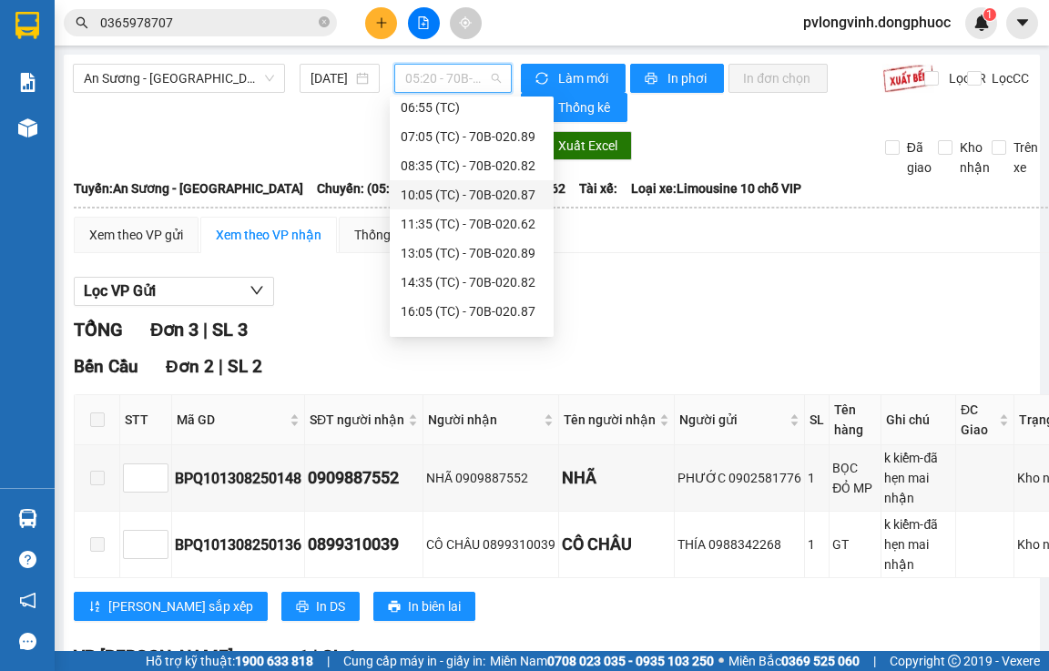
scroll to position [91, 0]
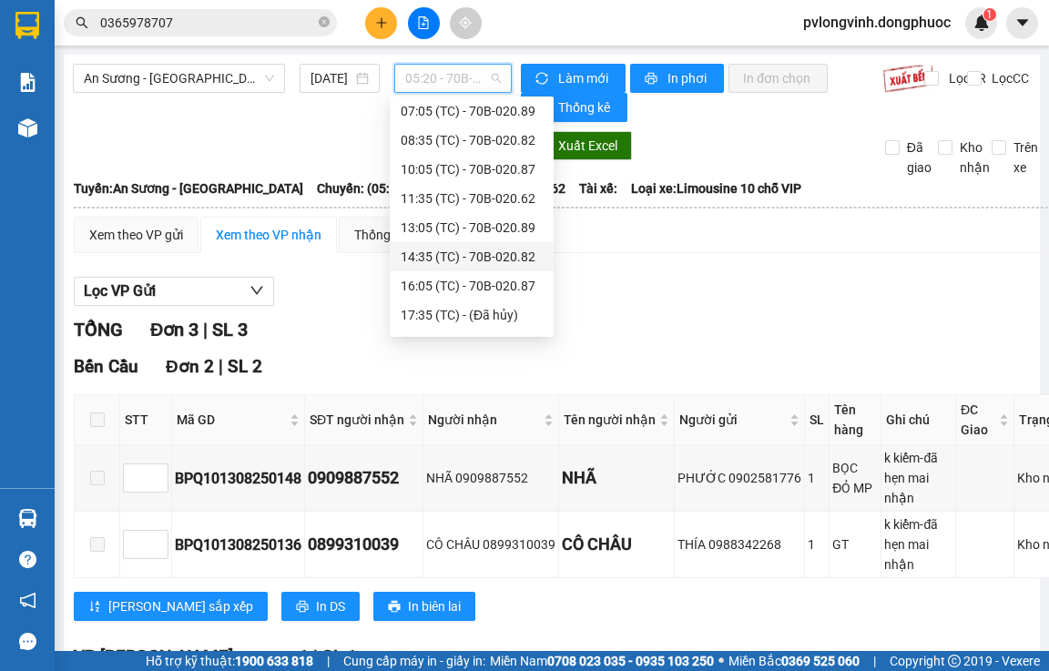
click at [500, 247] on div "14:35 (TC) - 70B-020.82" at bounding box center [472, 257] width 142 height 20
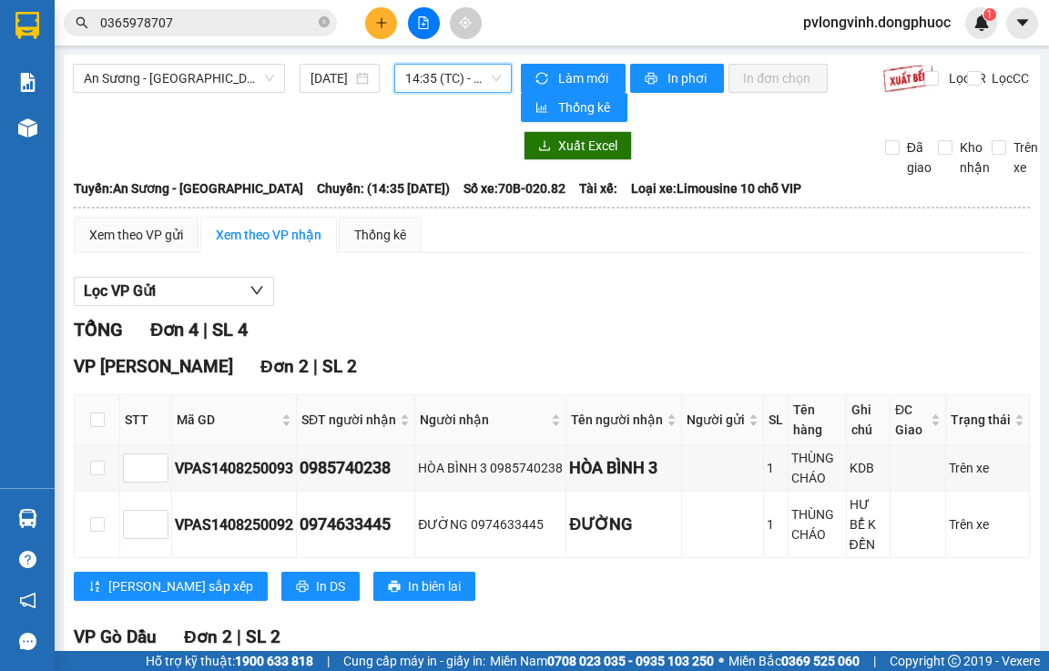
click at [444, 68] on span "14:35 (TC) - 70B-020.82" at bounding box center [453, 78] width 96 height 27
